Goal: Information Seeking & Learning: Learn about a topic

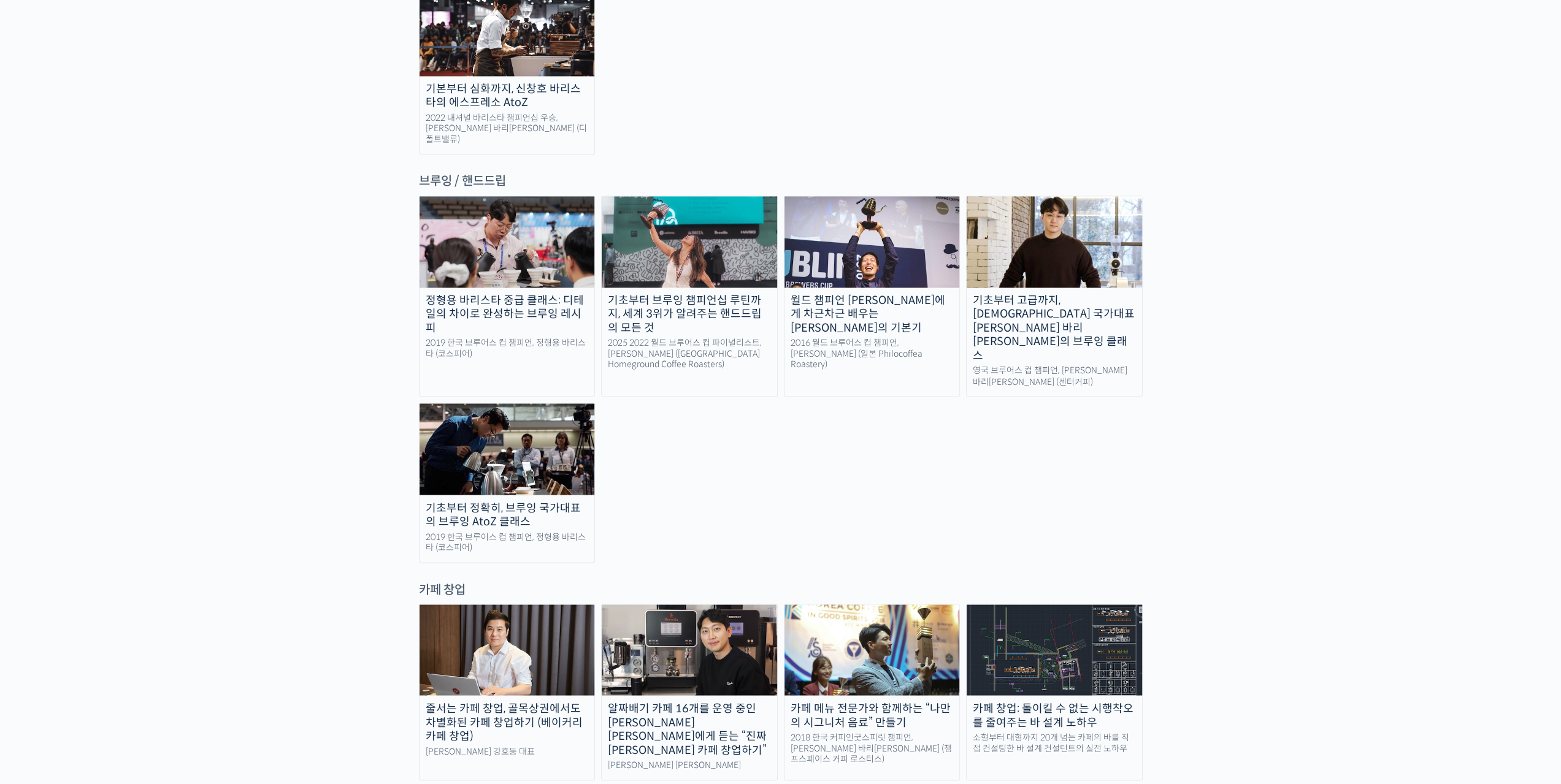
scroll to position [2043, 0]
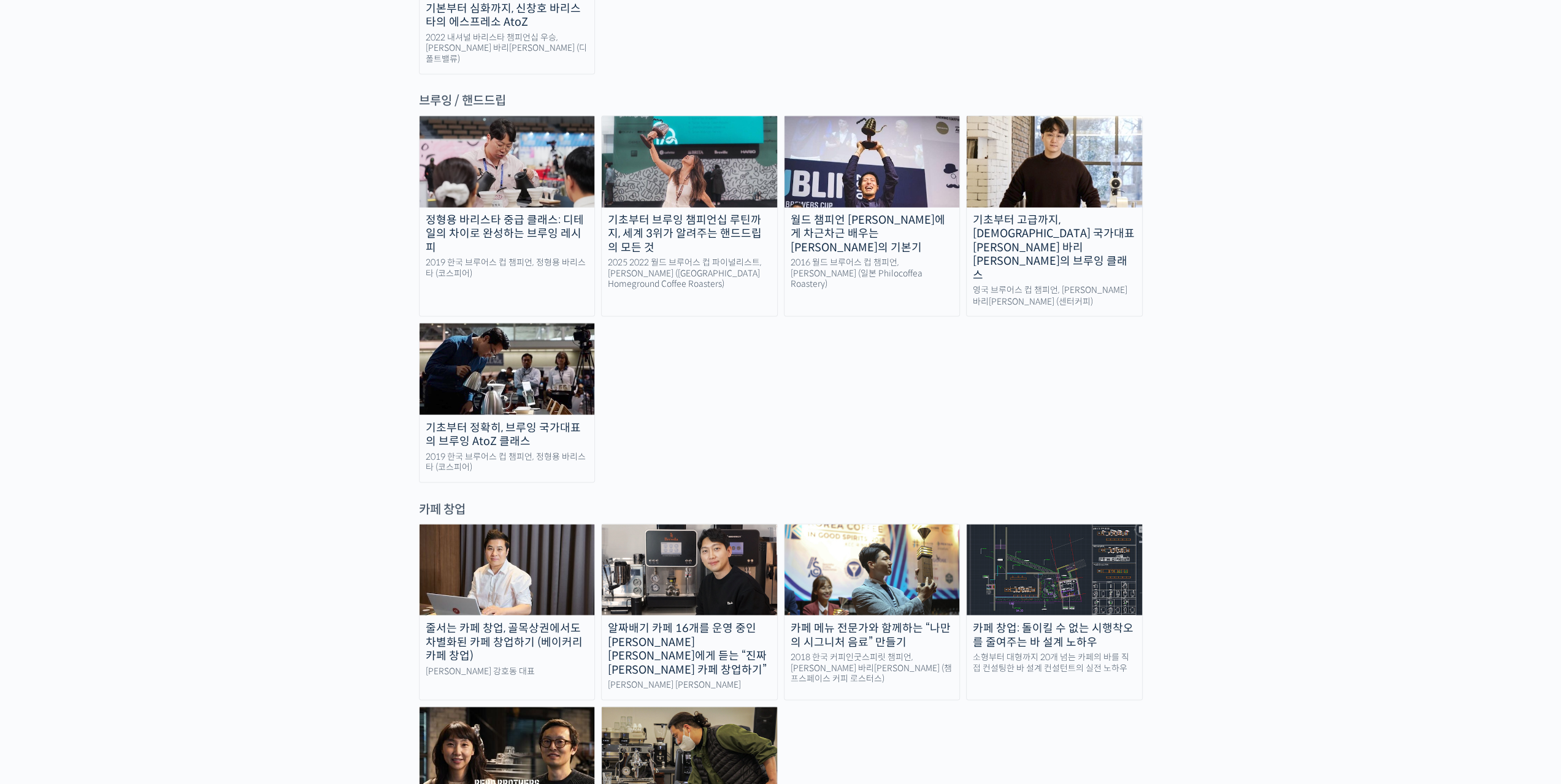
click at [472, 524] on img at bounding box center [507, 569] width 175 height 91
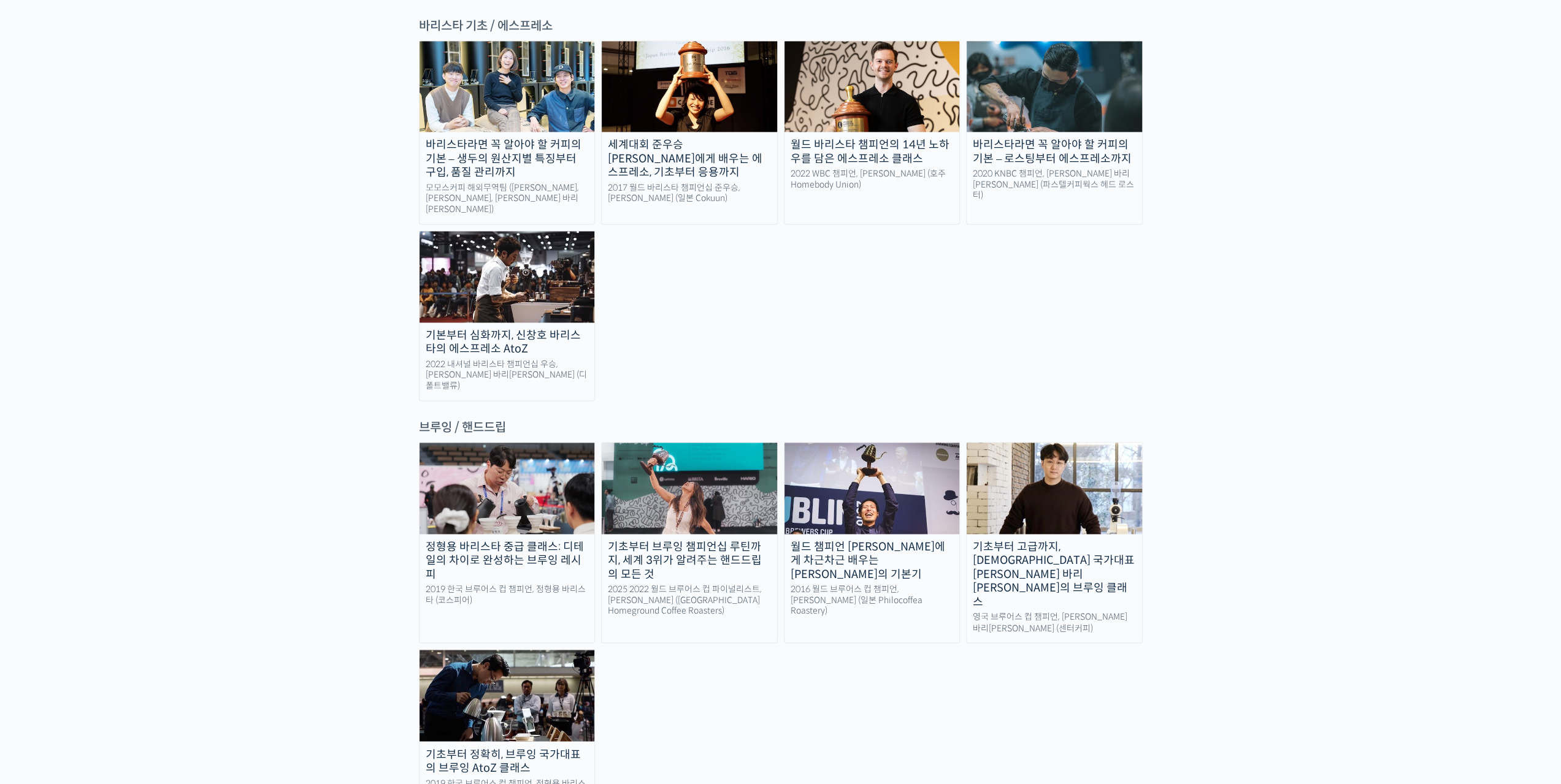
scroll to position [1471, 0]
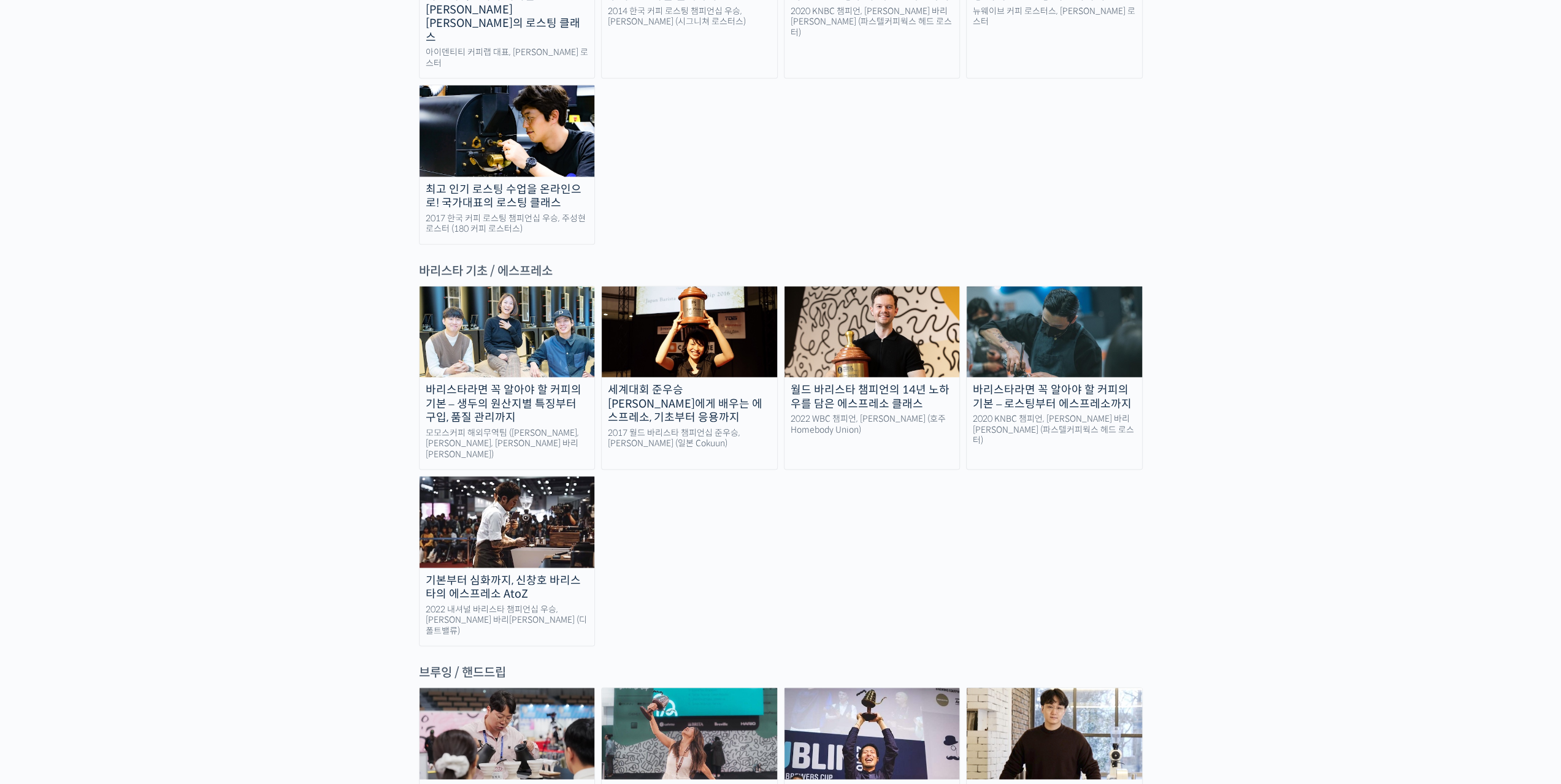
click at [490, 384] on div "바리스타라면 꼭 알아야 할 커피의 기본 – 생두의 원산지별 특징부터 구입, 품질 관리까지" at bounding box center [507, 404] width 175 height 42
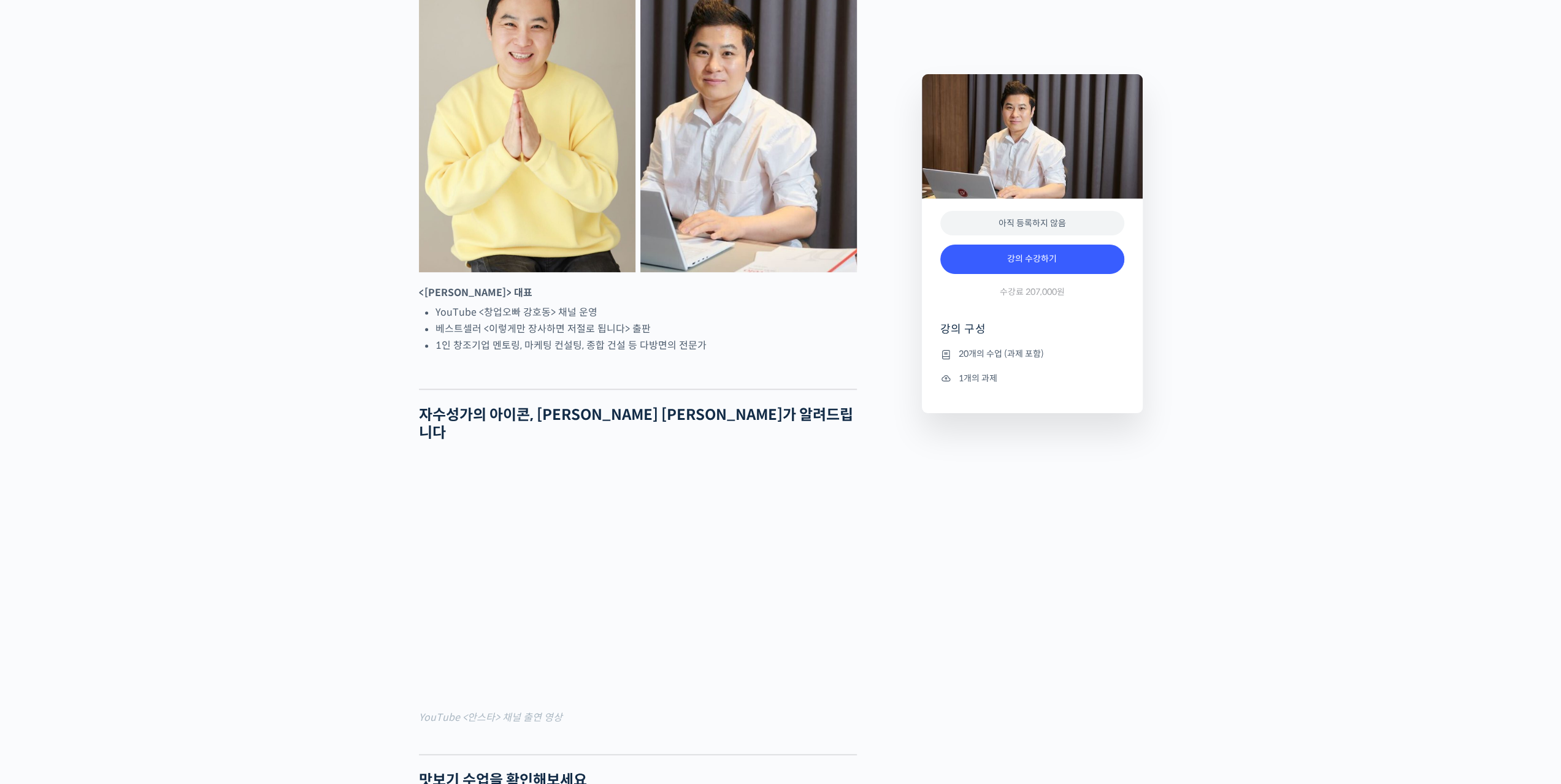
scroll to position [817, 0]
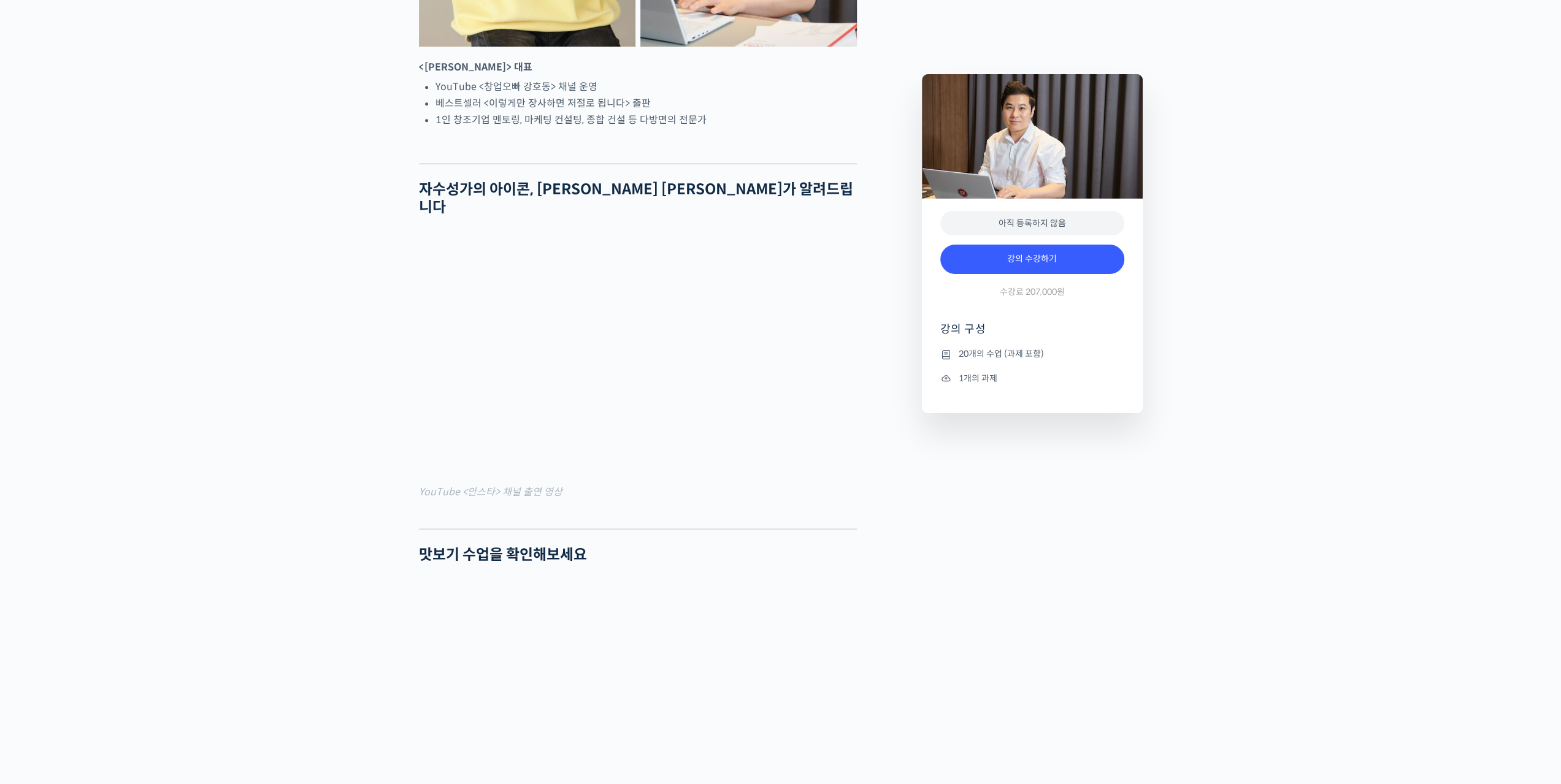
drag, startPoint x: 1271, startPoint y: 655, endPoint x: 1233, endPoint y: 644, distance: 39.6
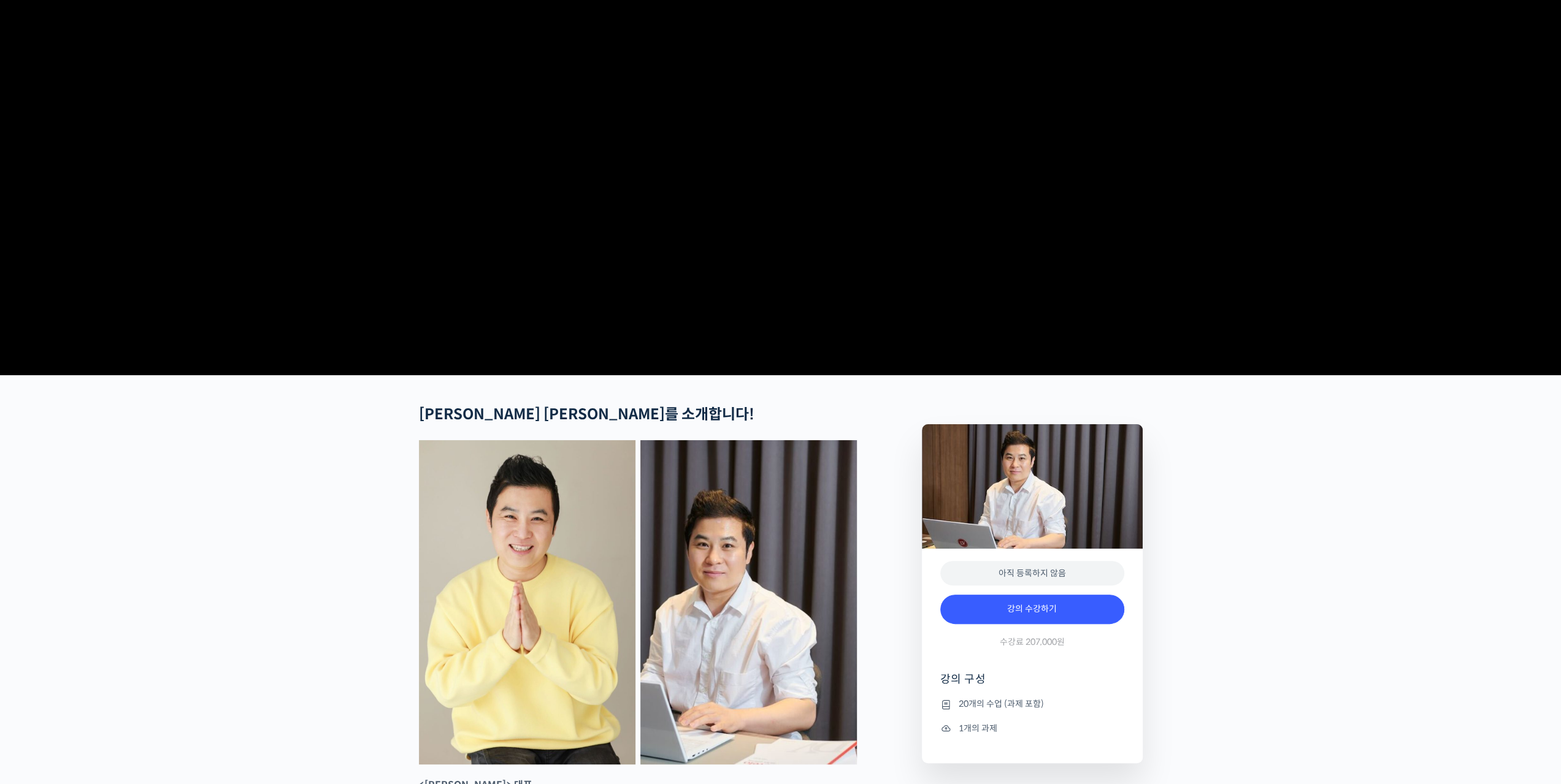
scroll to position [0, 0]
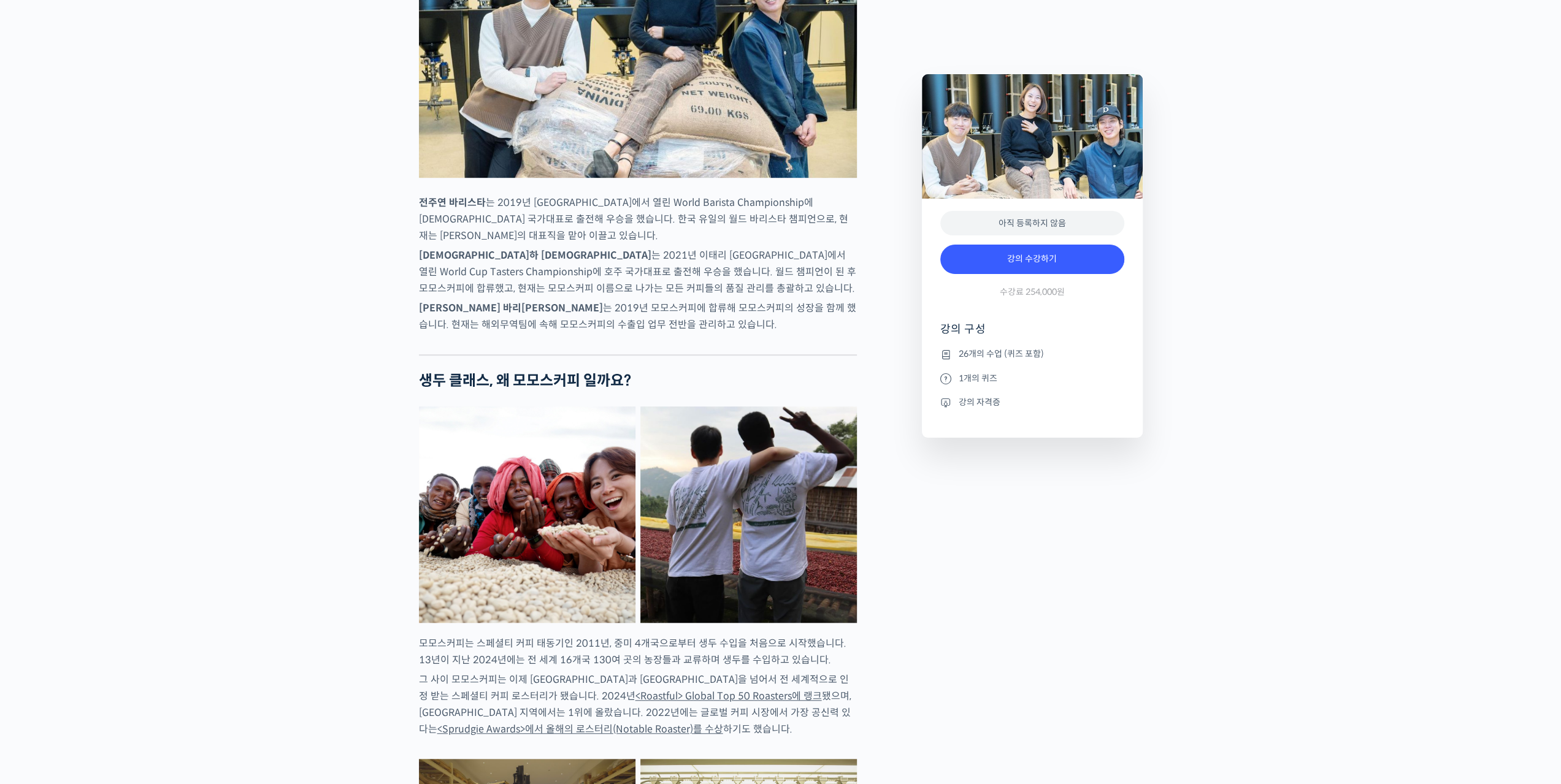
scroll to position [572, 0]
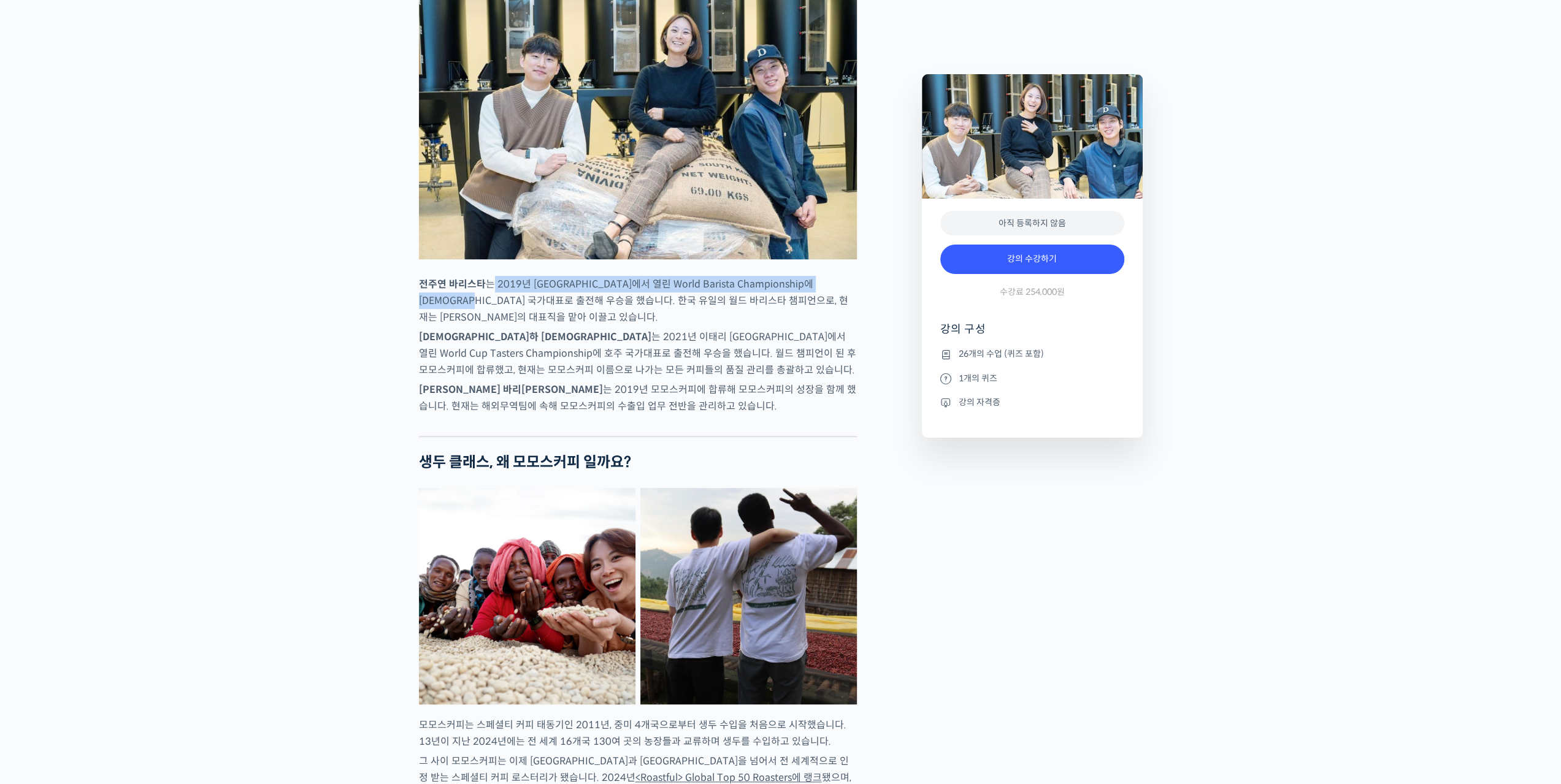
drag, startPoint x: 490, startPoint y: 322, endPoint x: 473, endPoint y: 352, distance: 34.5
click at [473, 326] on p "[PERSON_NAME] 바리[PERSON_NAME] 는 2019년 [GEOGRAPHIC_DATA]에서 열린 World Barista Cham…" at bounding box center [637, 301] width 438 height 50
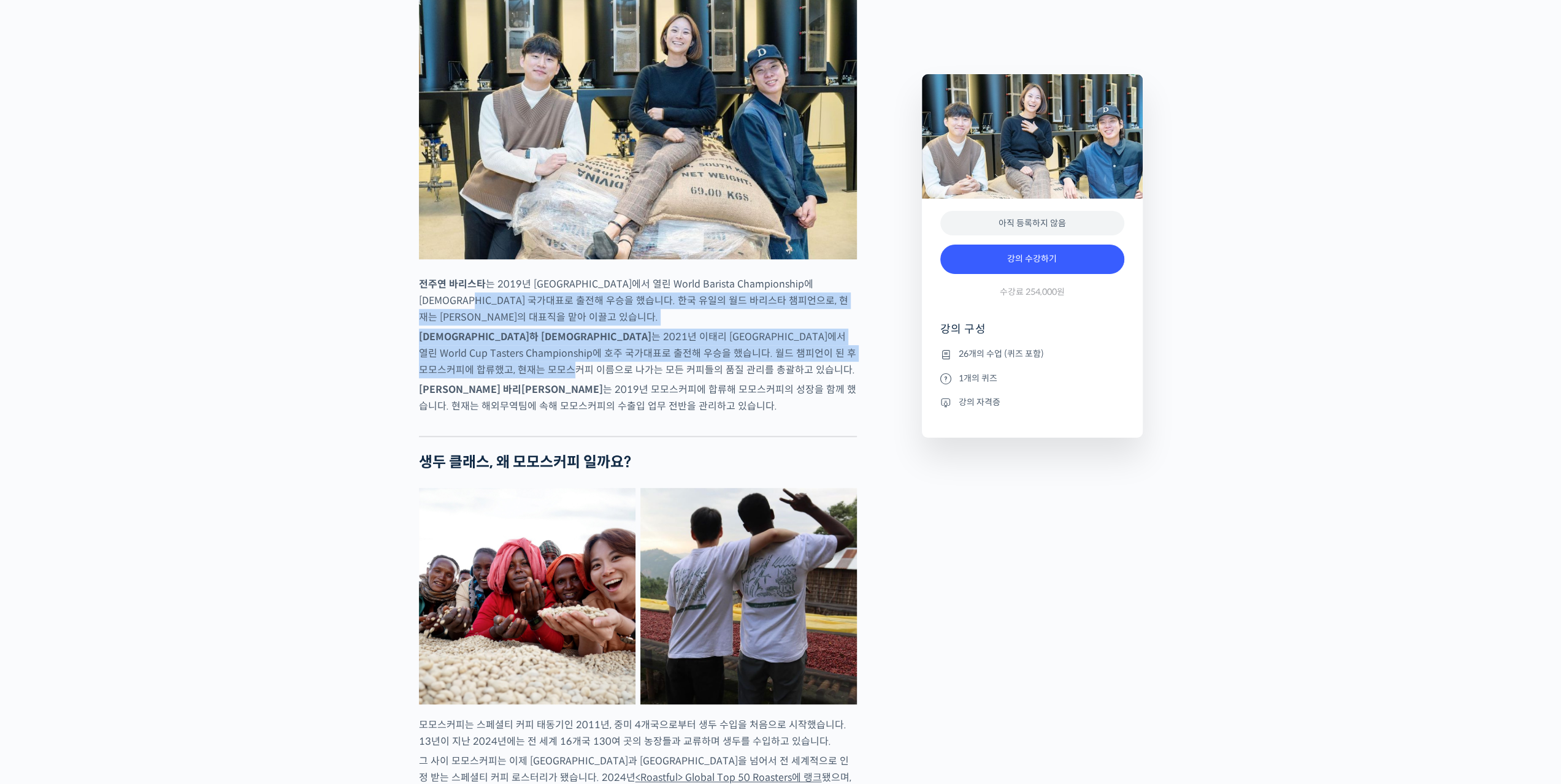
drag, startPoint x: 473, startPoint y: 352, endPoint x: 428, endPoint y: 411, distance: 74.2
click at [427, 379] on p "[PERSON_NAME] 바리[PERSON_NAME] 는 2021년 이태리 [GEOGRAPHIC_DATA]에서 열린 World Cup Tast…" at bounding box center [637, 354] width 438 height 50
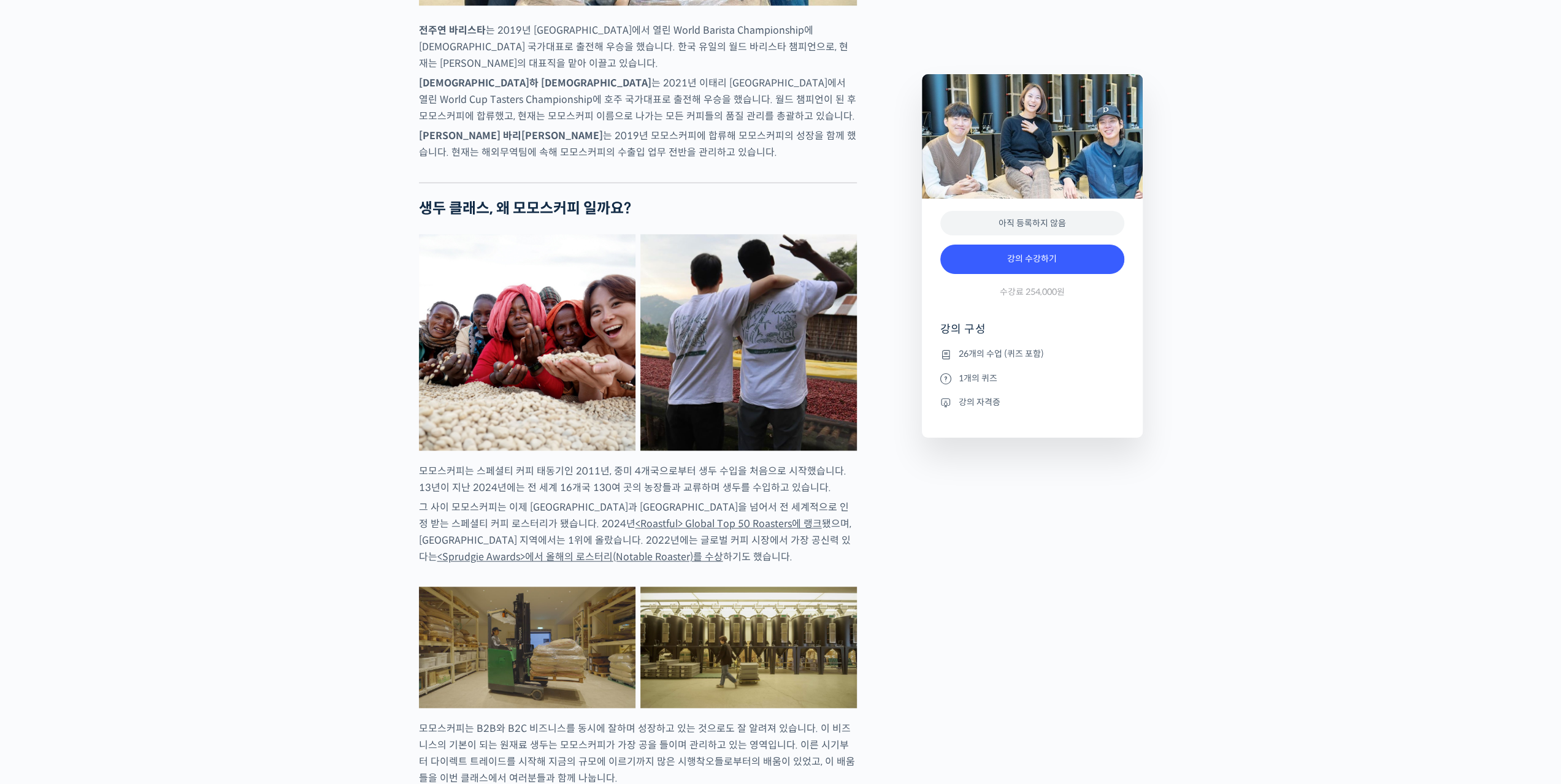
scroll to position [899, 0]
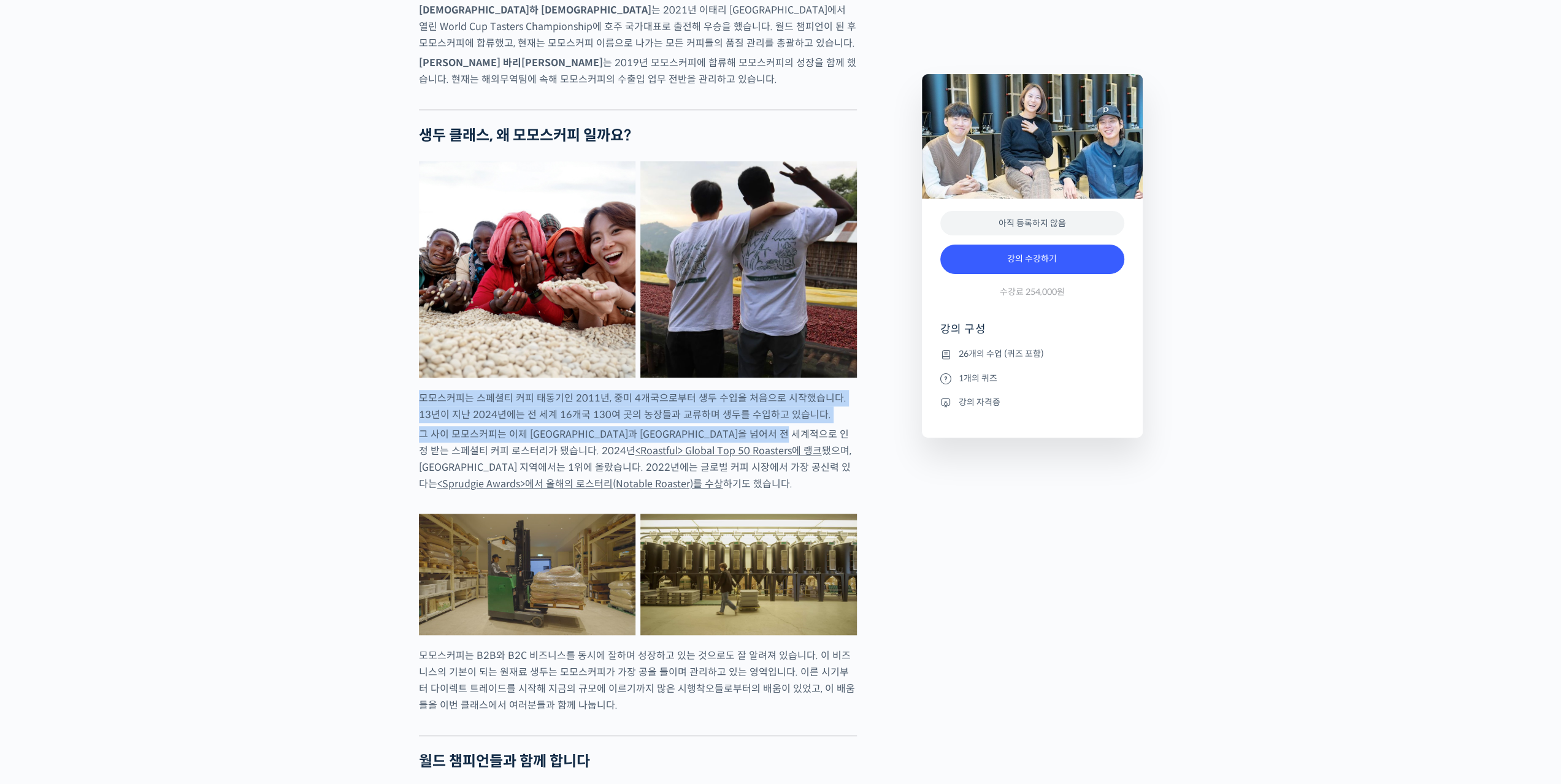
drag, startPoint x: 515, startPoint y: 427, endPoint x: 899, endPoint y: 484, distance: 388.2
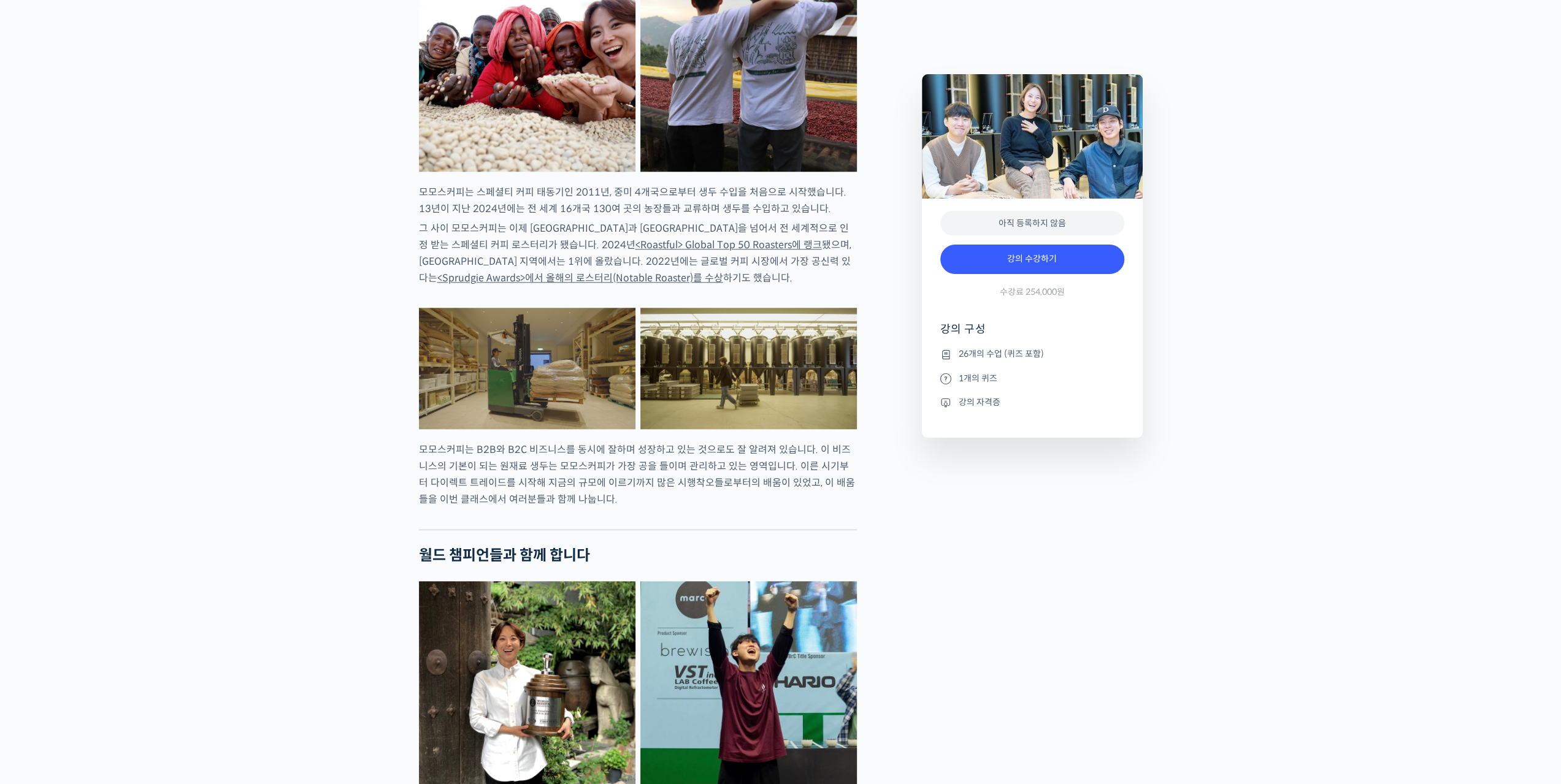
scroll to position [1226, 0]
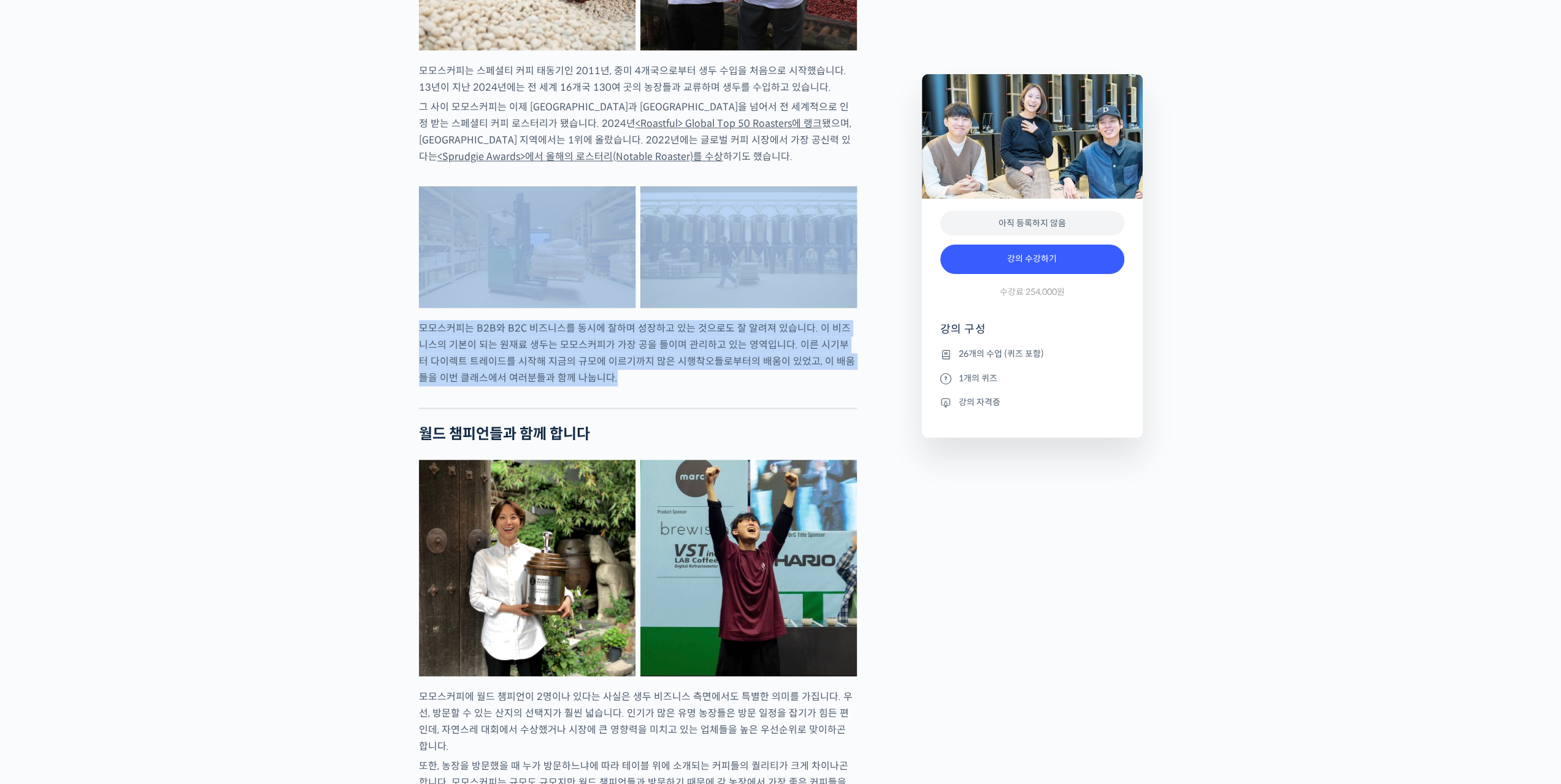
drag, startPoint x: 597, startPoint y: 441, endPoint x: 511, endPoint y: 342, distance: 131.1
click at [471, 369] on p "모모스커피는 B2B와 B2C 비즈니스를 동시에 잘하며 성장하고 있는 것으로도 잘 알려져 있습니다. 이 비즈니스의 기본이 되는 원재료 생두는 모…" at bounding box center [637, 353] width 438 height 66
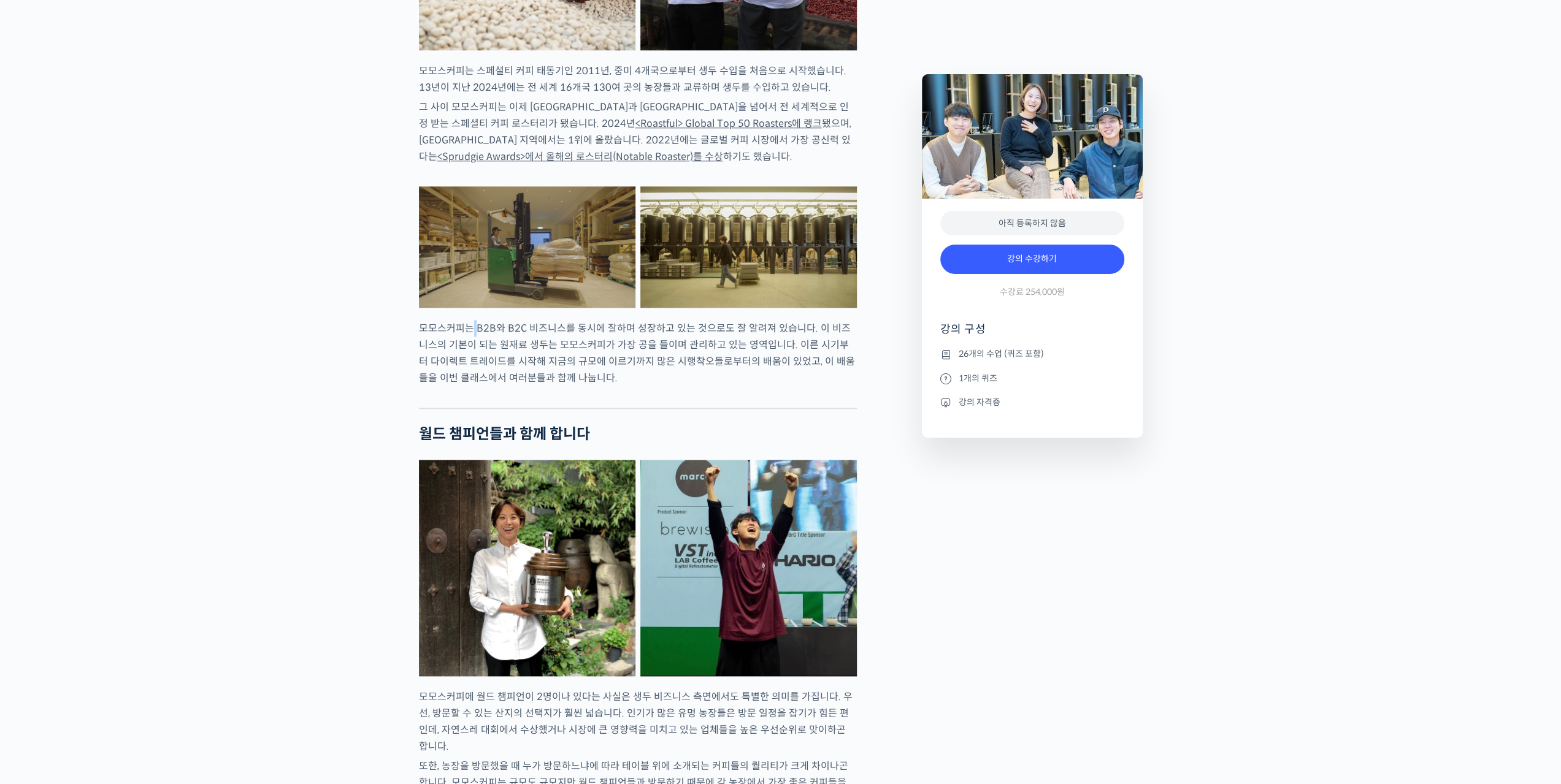
click at [471, 369] on p "모모스커피는 B2B와 B2C 비즈니스를 동시에 잘하며 성장하고 있는 것으로도 잘 알려져 있습니다. 이 비즈니스의 기본이 되는 원재료 생두는 모…" at bounding box center [637, 353] width 438 height 66
click at [455, 387] on p "모모스커피는 B2B와 B2C 비즈니스를 동시에 잘하며 성장하고 있는 것으로도 잘 알려져 있습니다. 이 비즈니스의 기본이 되는 원재료 생두는 모…" at bounding box center [637, 353] width 438 height 66
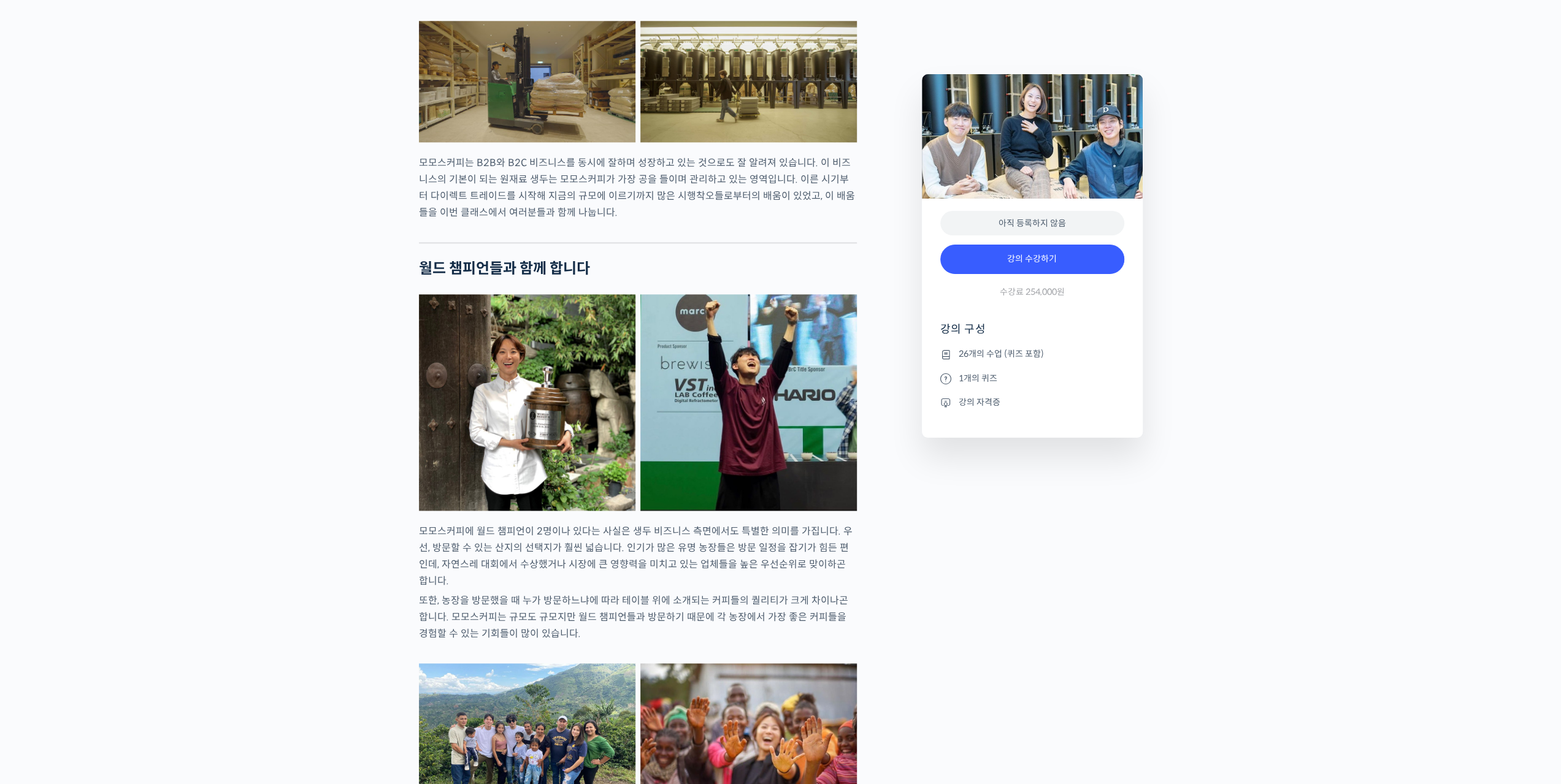
scroll to position [1471, 0]
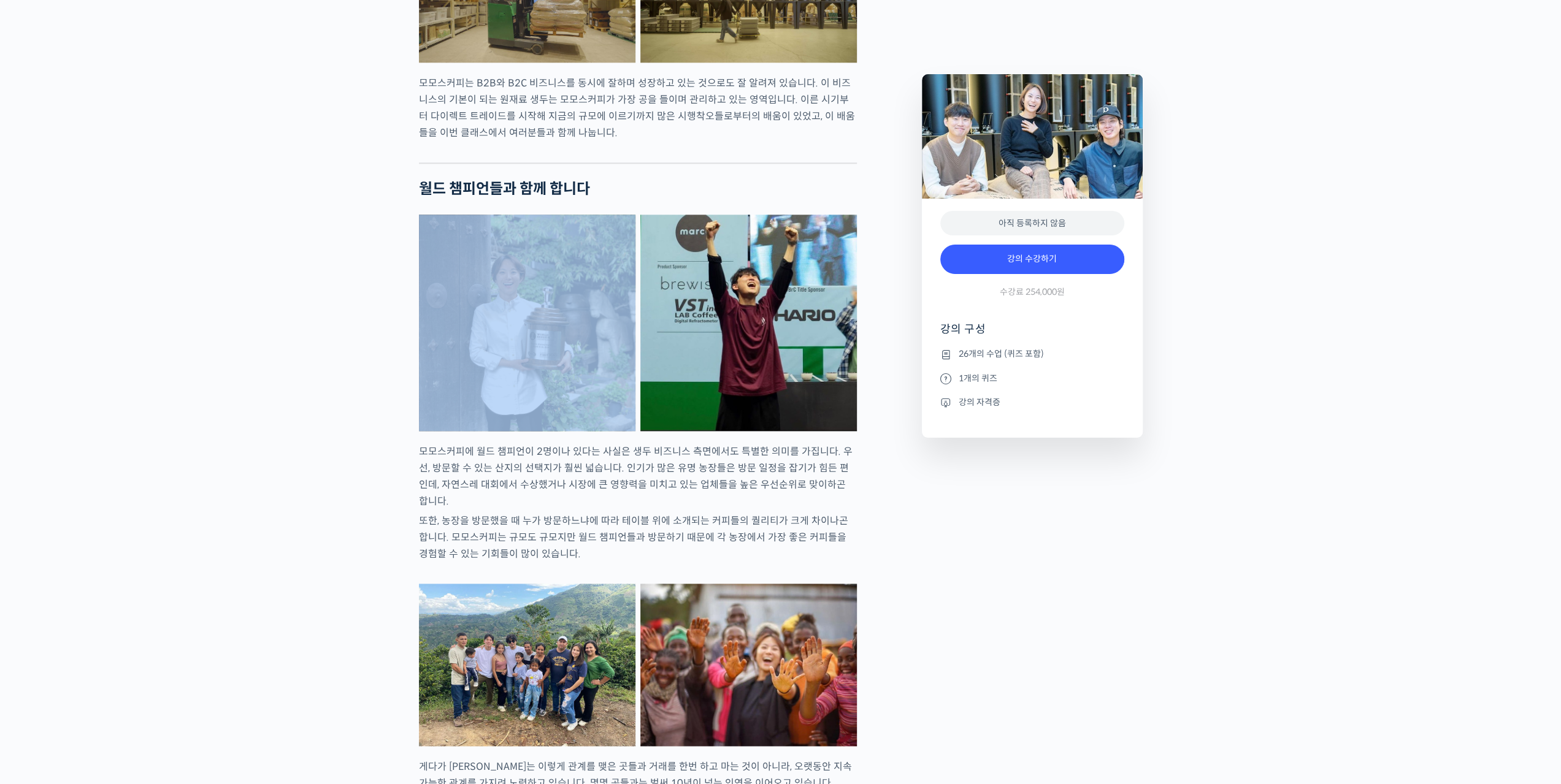
drag, startPoint x: 549, startPoint y: 238, endPoint x: 707, endPoint y: 216, distance: 159.5
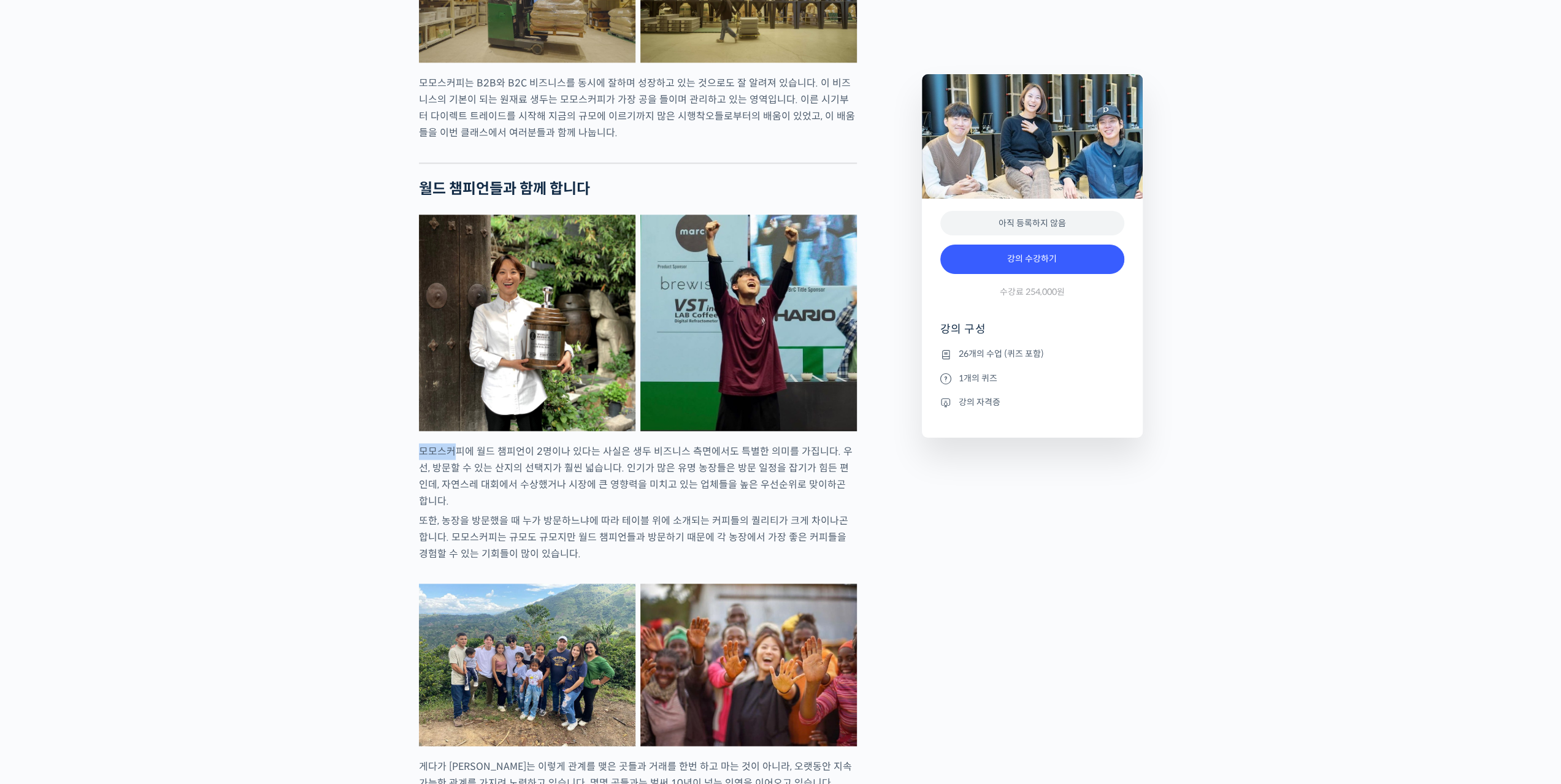
drag, startPoint x: 445, startPoint y: 484, endPoint x: 494, endPoint y: 500, distance: 51.5
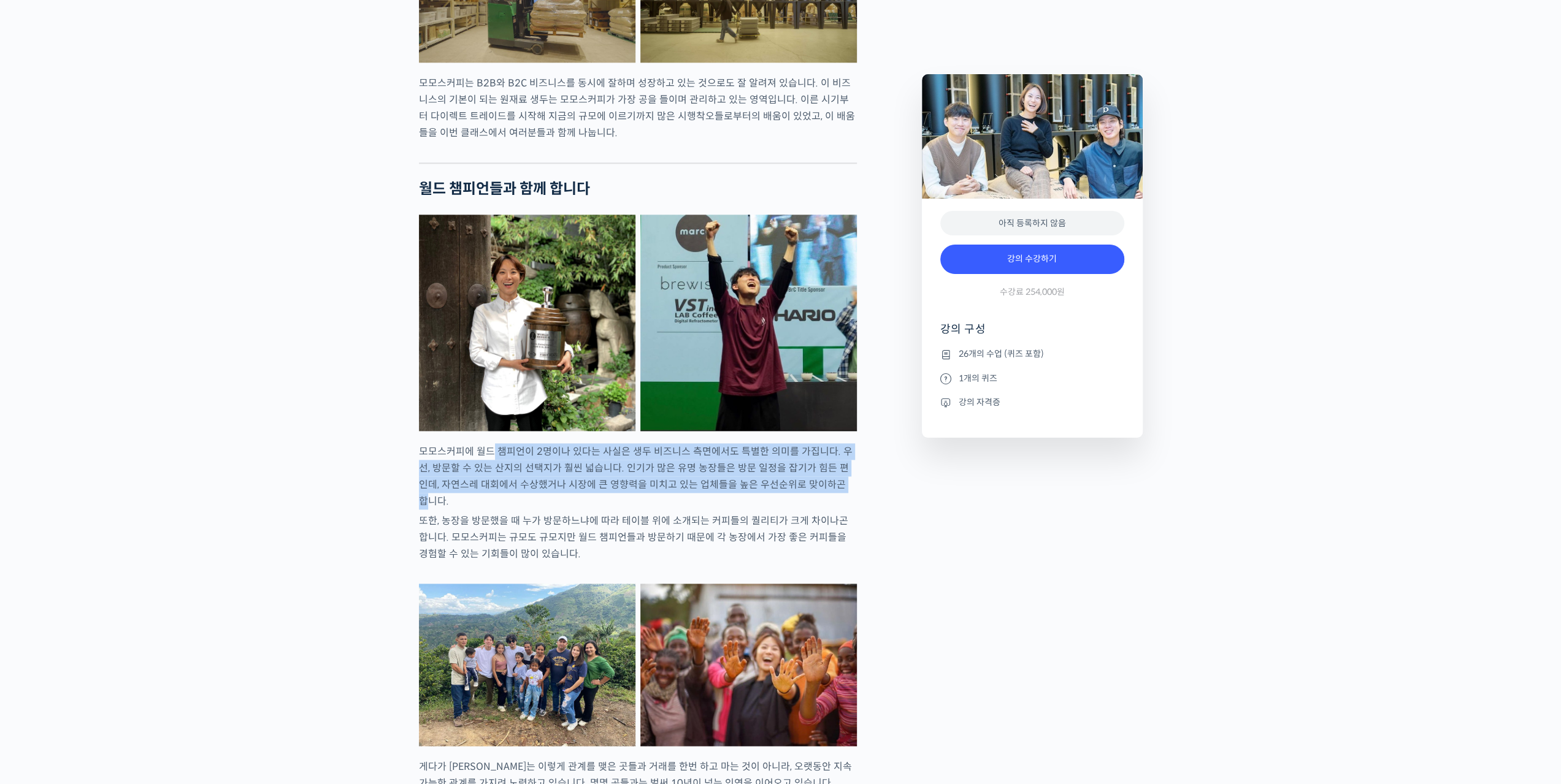
drag, startPoint x: 494, startPoint y: 500, endPoint x: 817, endPoint y: 537, distance: 325.1
click at [817, 509] on p "모모스커피에 월드 챔피언이 2명이나 있다는 사실은 생두 비즈니스 측면에서도 특별한 의미를 가집니다. 우선, 방문할 수 있는 산지의 선택지가 훨…" at bounding box center [637, 476] width 438 height 66
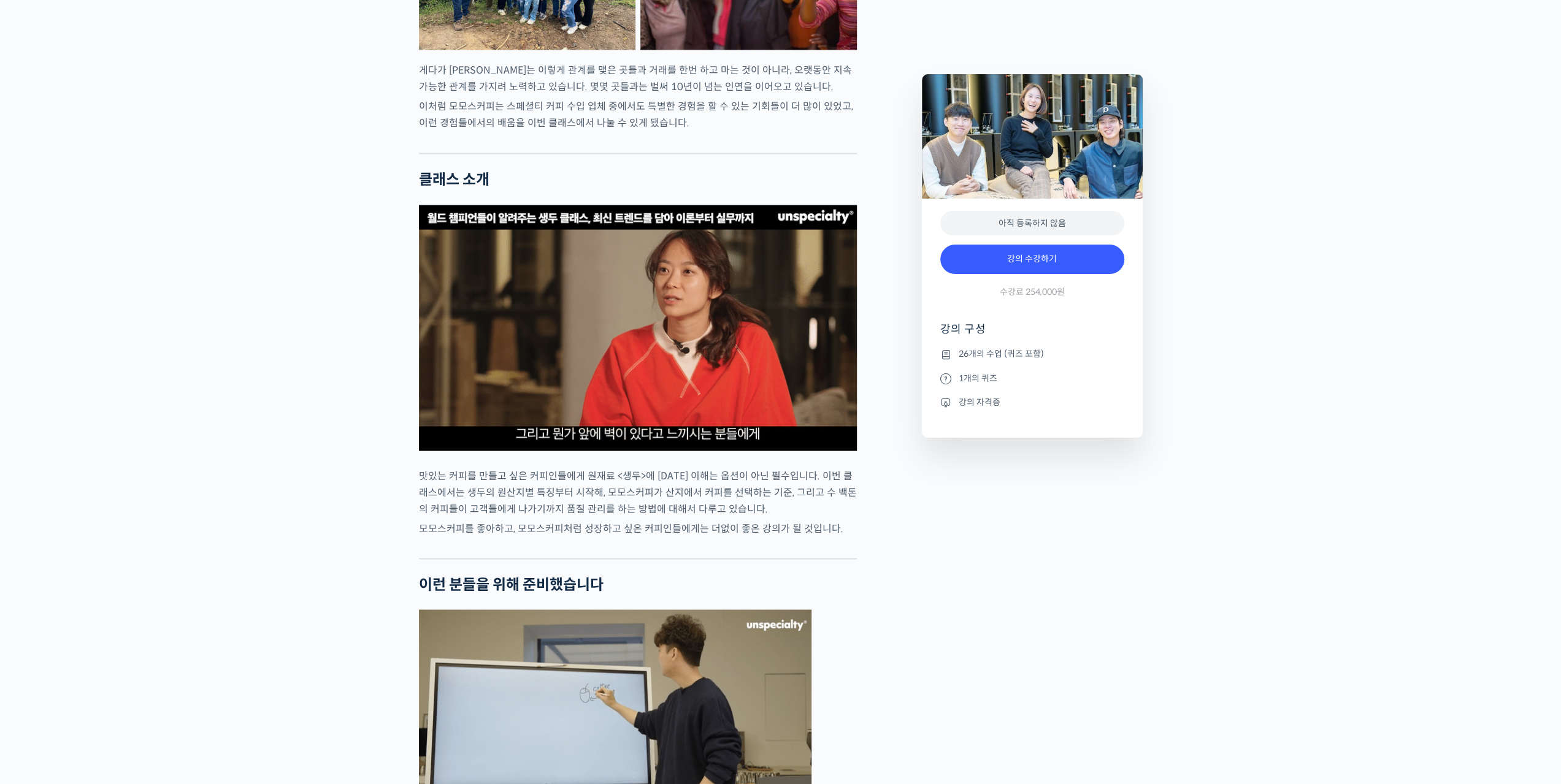
scroll to position [2289, 0]
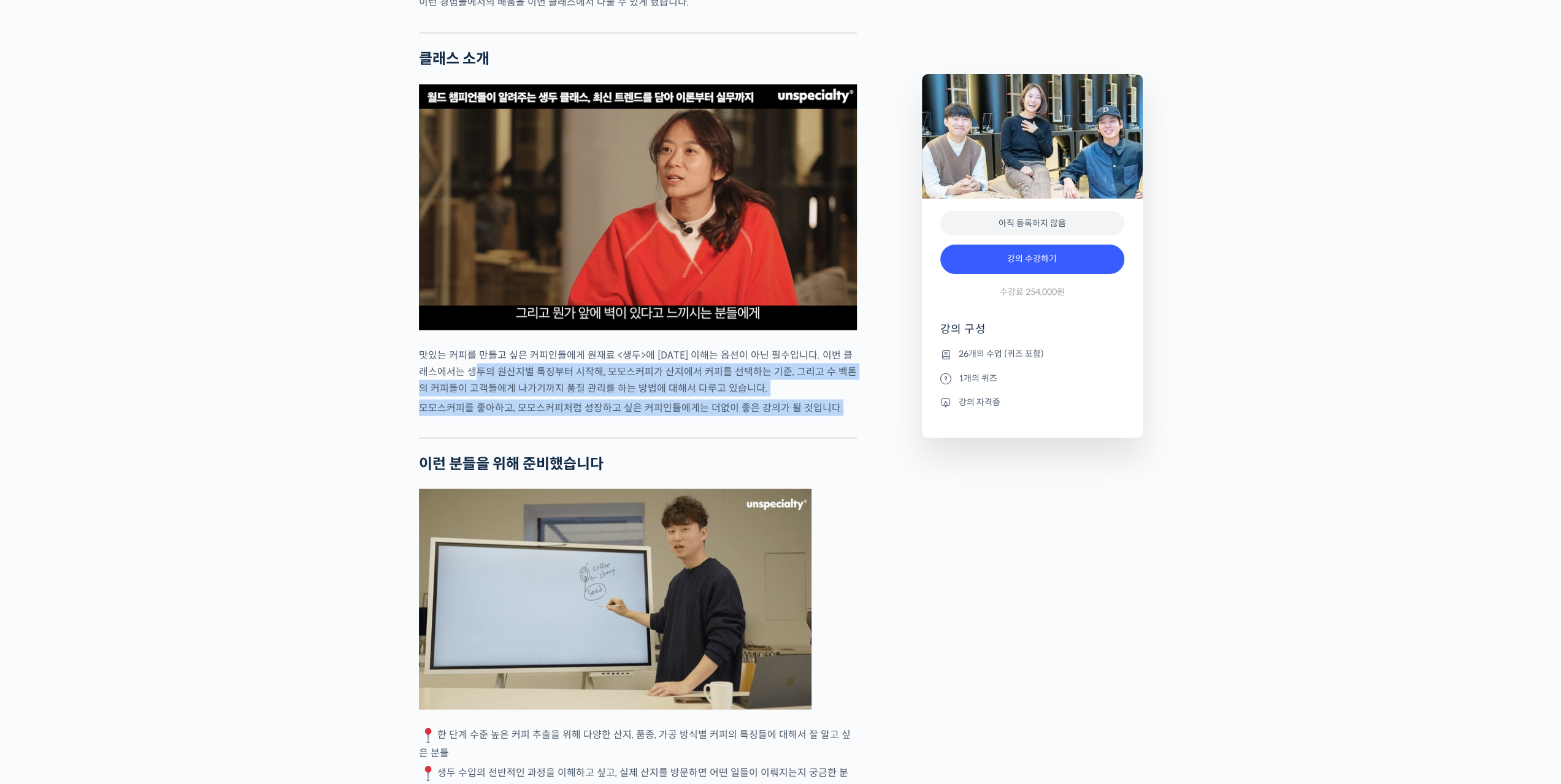
drag, startPoint x: 483, startPoint y: 406, endPoint x: 457, endPoint y: 444, distance: 46.0
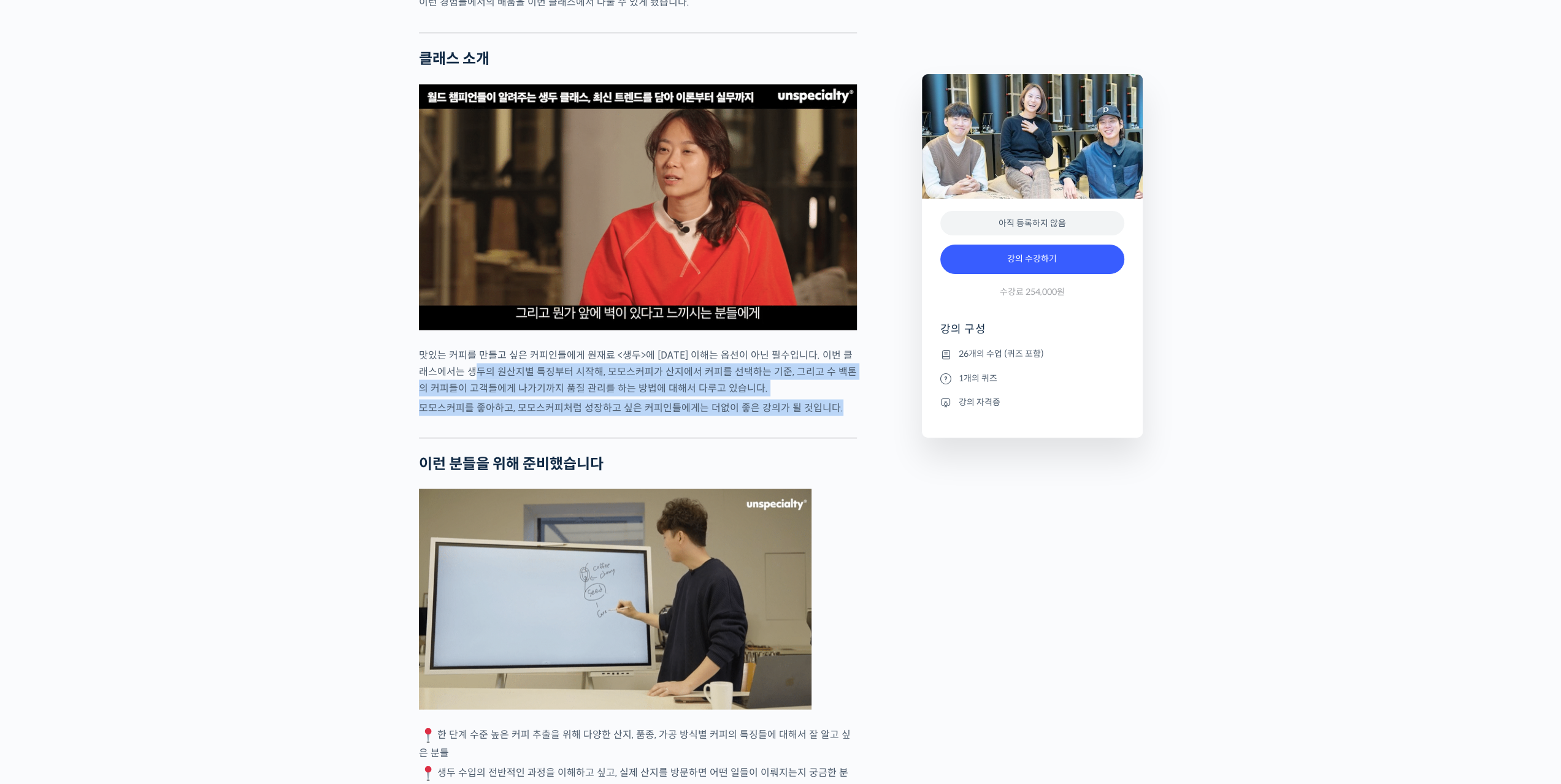
click at [453, 415] on p "모모스커피를 좋아하고, 모모스커피처럼 성장하고 싶은 커피인들에게는 더없이 좋은 강의가 될 것입니다." at bounding box center [637, 407] width 438 height 17
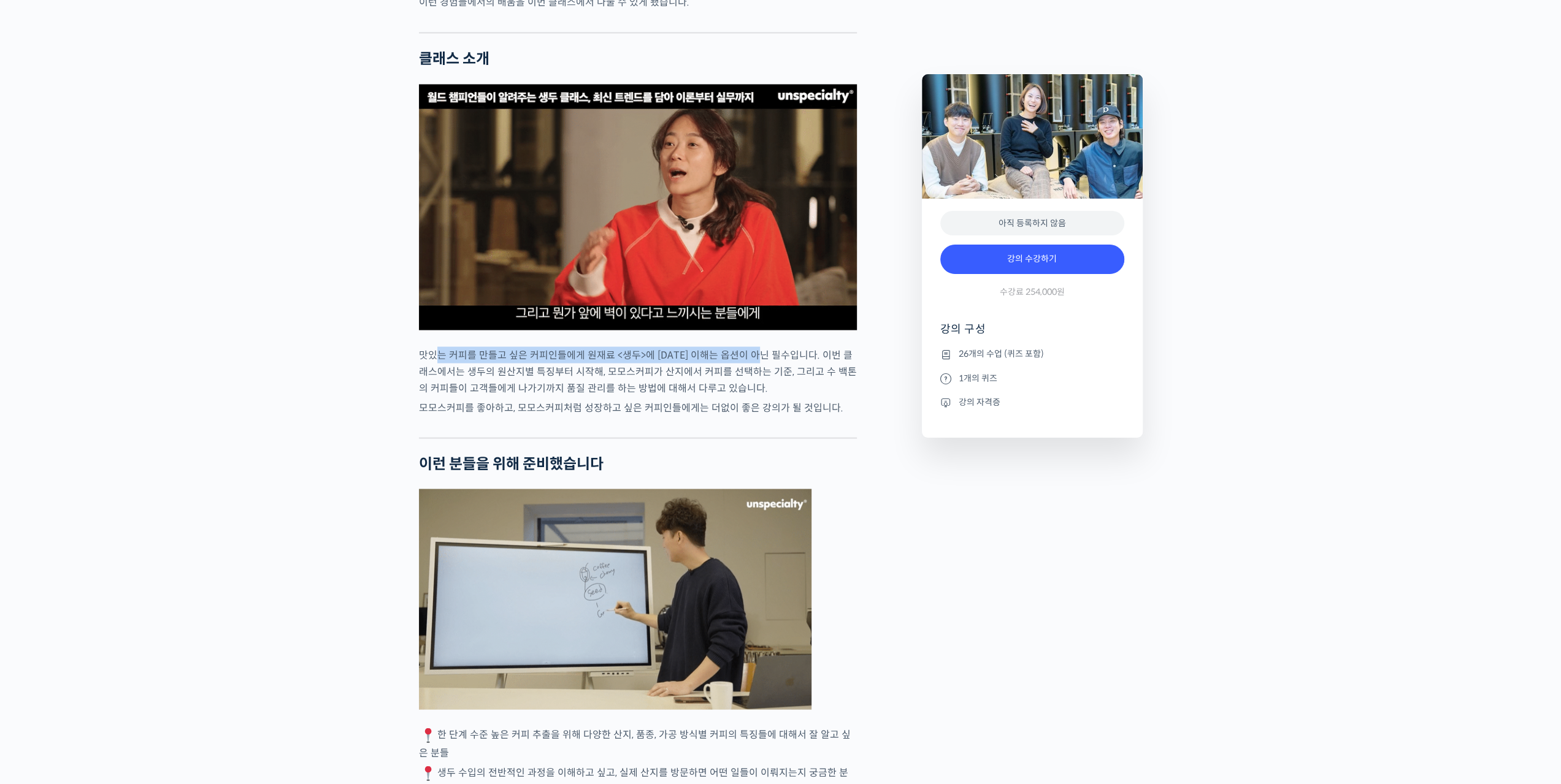
drag, startPoint x: 435, startPoint y: 390, endPoint x: 909, endPoint y: 391, distance: 474.0
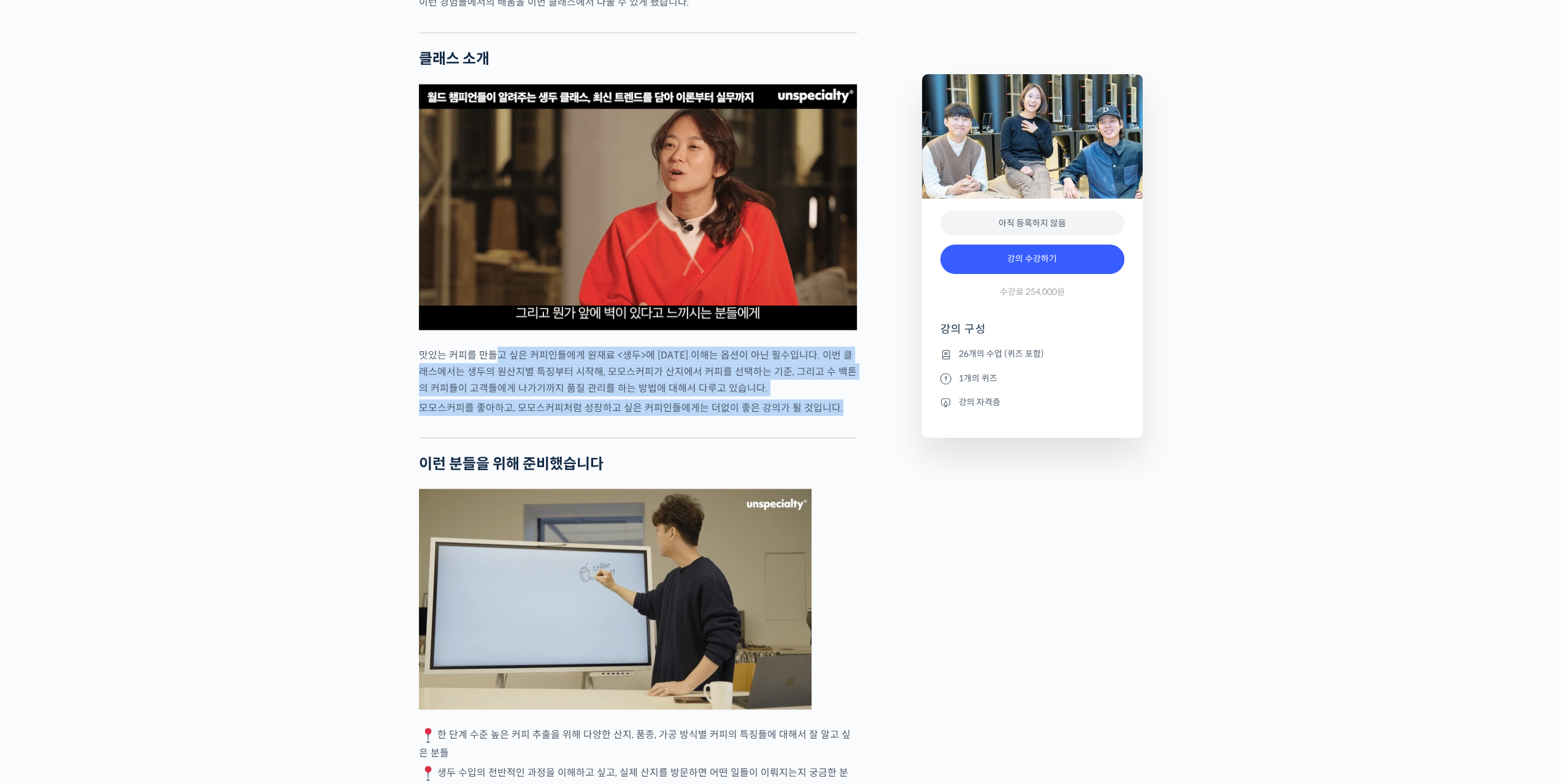
drag, startPoint x: 836, startPoint y: 429, endPoint x: 496, endPoint y: 389, distance: 342.3
click at [496, 389] on p "맛있는 커피를 만들고 싶은 커피인들에게 원재료 <생두>에 [DATE] 이해는 옵션이 아닌 필수입니다. 이번 클래스에서는 생두의 원산지별 특징부…" at bounding box center [637, 372] width 438 height 50
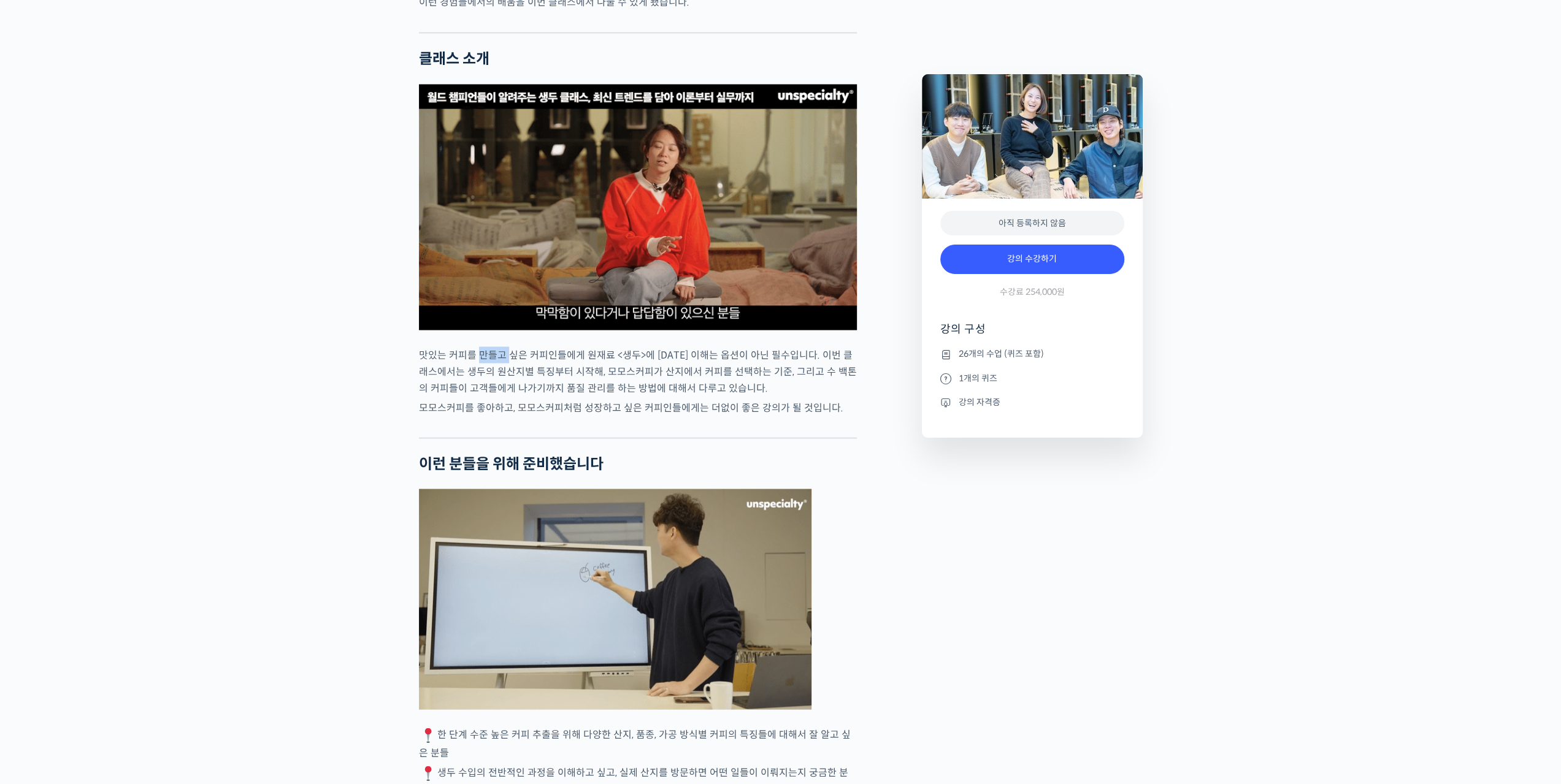
click at [496, 388] on p "맛있는 커피를 만들고 싶은 커피인들에게 원재료 <생두>에 [DATE] 이해는 옵션이 아닌 필수입니다. 이번 클래스에서는 생두의 원산지별 특징부…" at bounding box center [637, 372] width 438 height 50
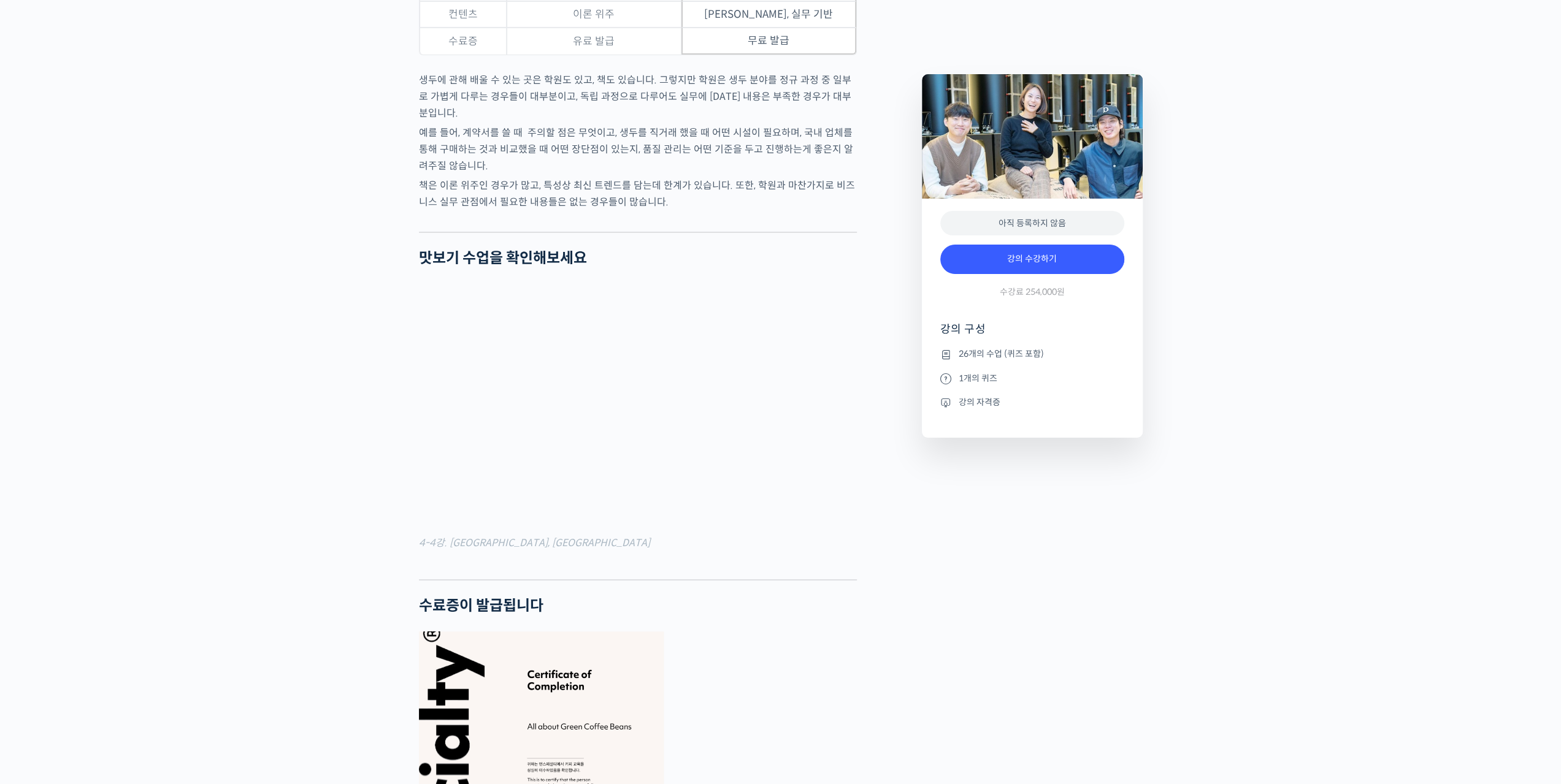
scroll to position [4149, 0]
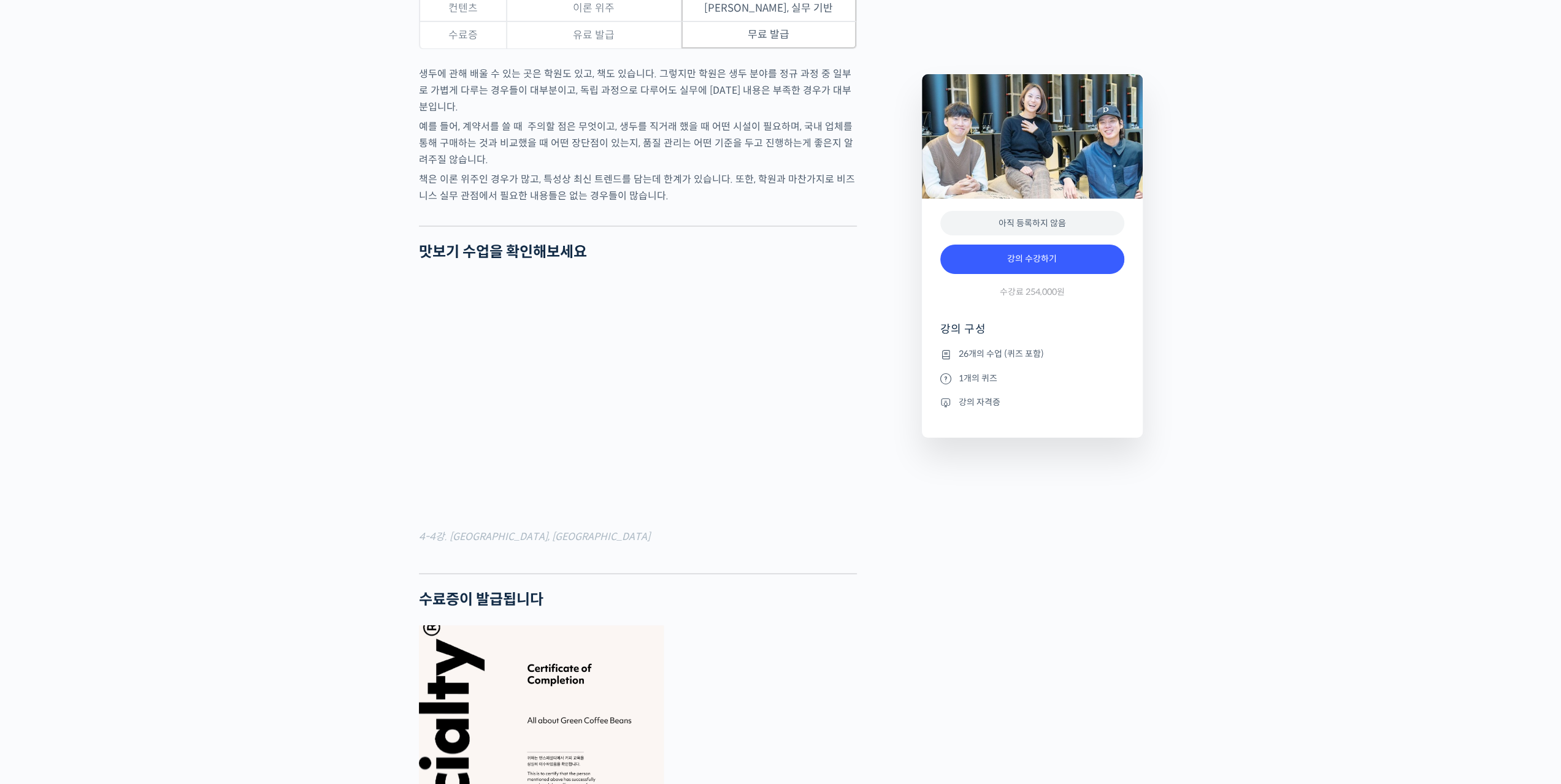
click at [835, 575] on iframe at bounding box center [780, 392] width 1561 height 784
